Goal: Participate in discussion: Participate in discussion

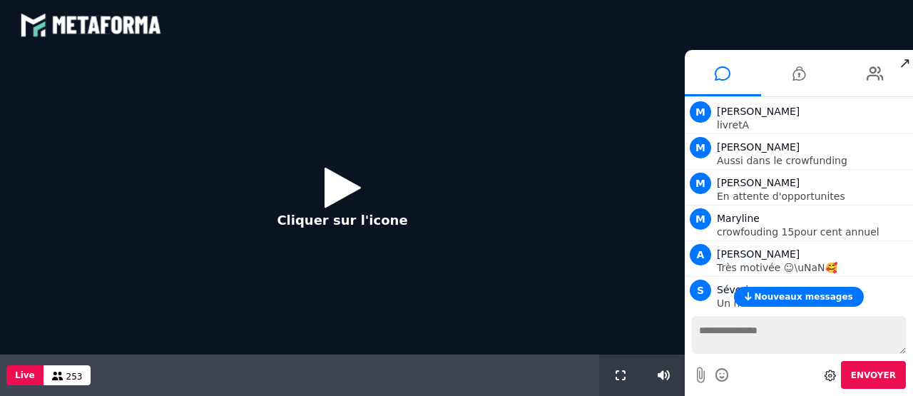
scroll to position [674, 0]
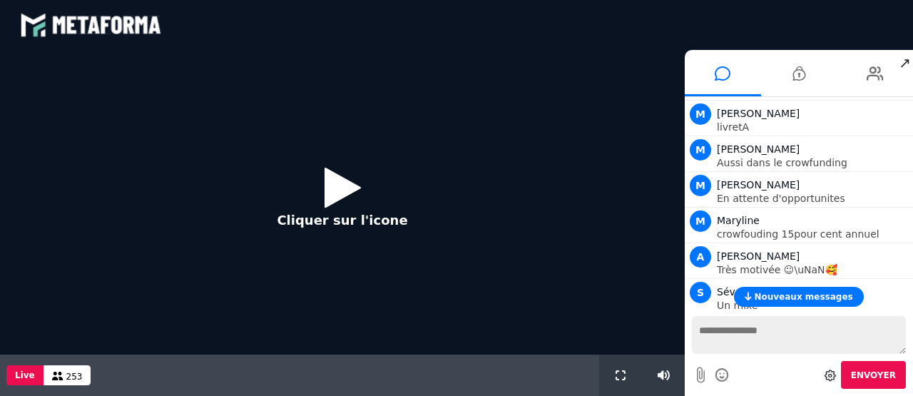
click at [344, 174] on icon at bounding box center [342, 187] width 36 height 46
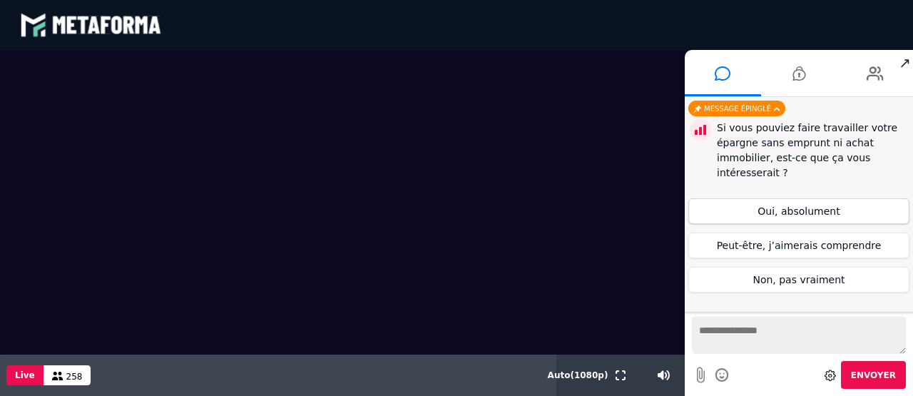
click at [838, 207] on button "Oui, absolument" at bounding box center [798, 211] width 221 height 26
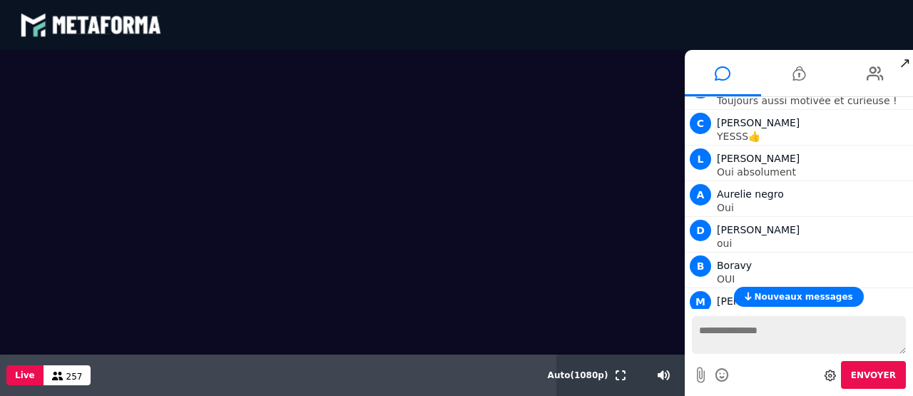
scroll to position [2202, 0]
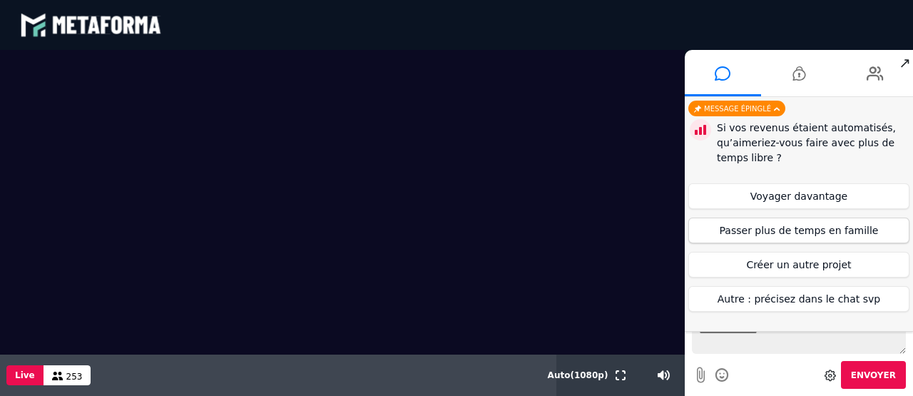
click at [846, 227] on button "Passer plus de temps en famille" at bounding box center [798, 230] width 221 height 26
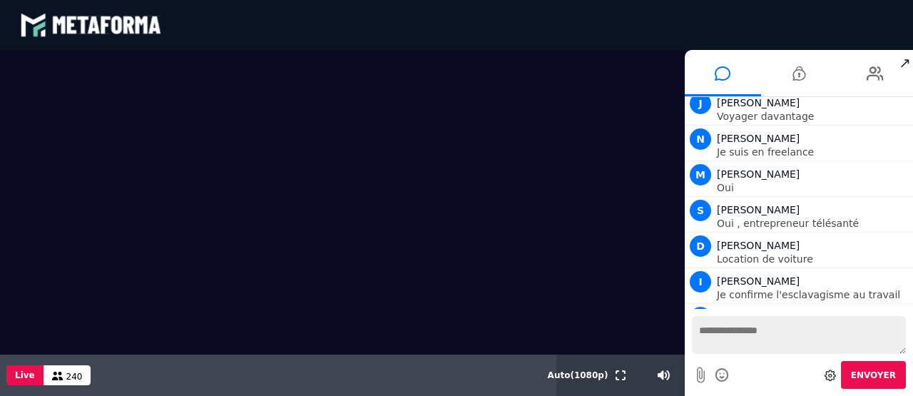
scroll to position [4787, 0]
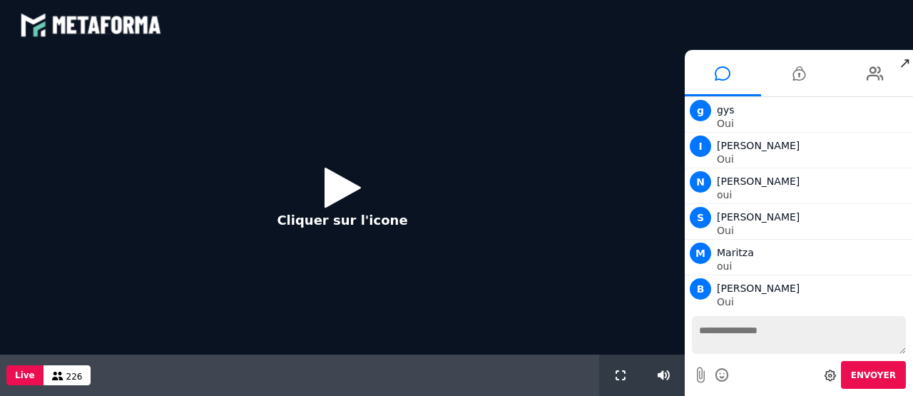
scroll to position [1233, 0]
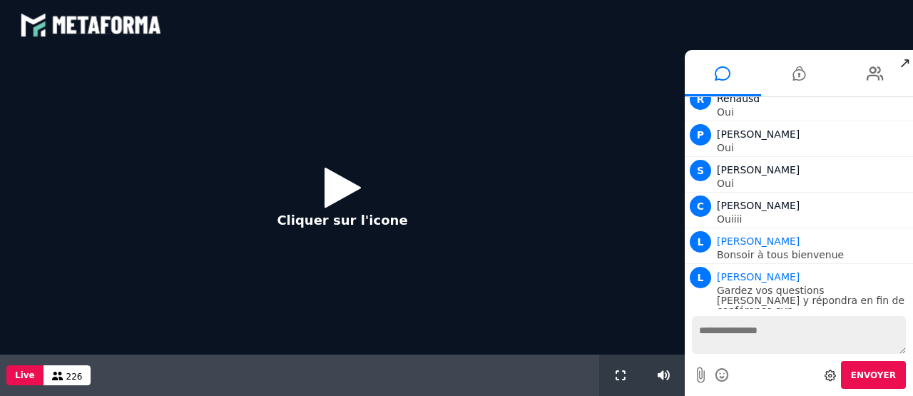
click at [334, 182] on icon at bounding box center [342, 187] width 36 height 46
